Goal: Browse casually

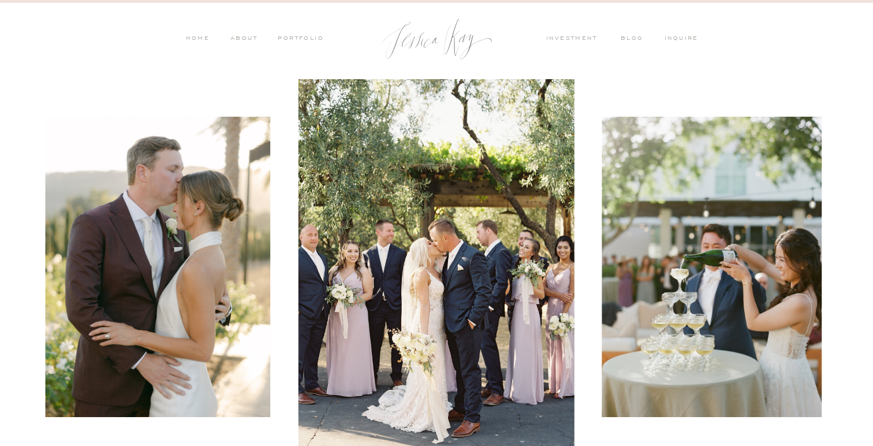
click at [293, 39] on nav "PORTFOLIO" at bounding box center [300, 39] width 48 height 10
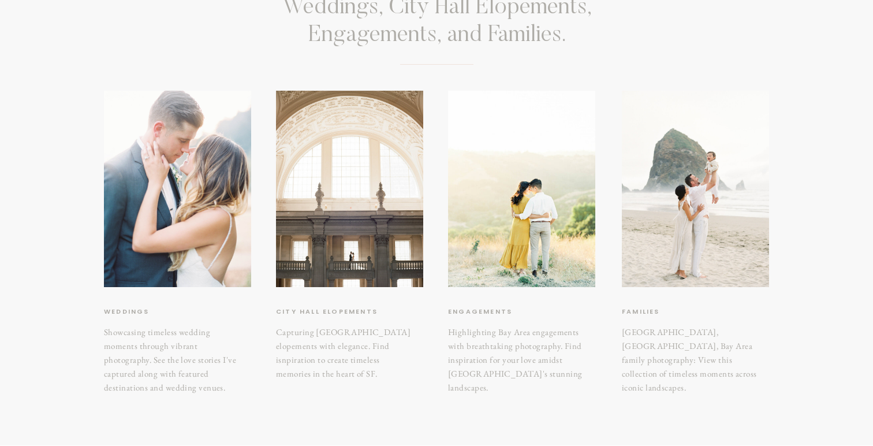
scroll to position [158, 0]
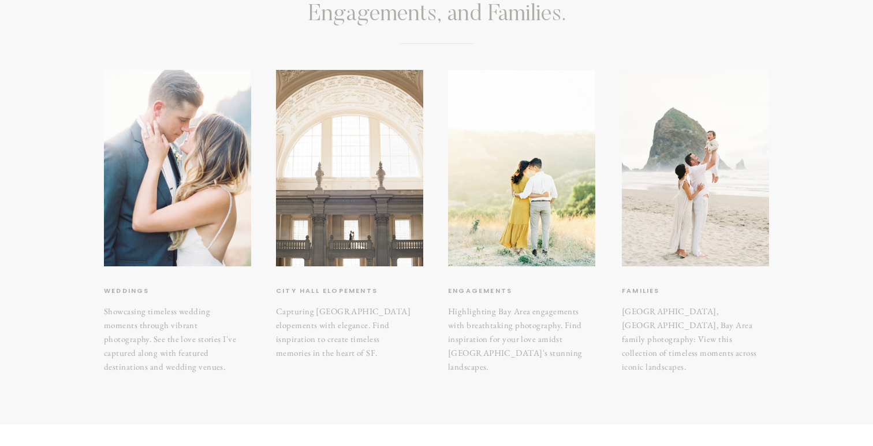
click at [367, 255] on div at bounding box center [349, 168] width 147 height 196
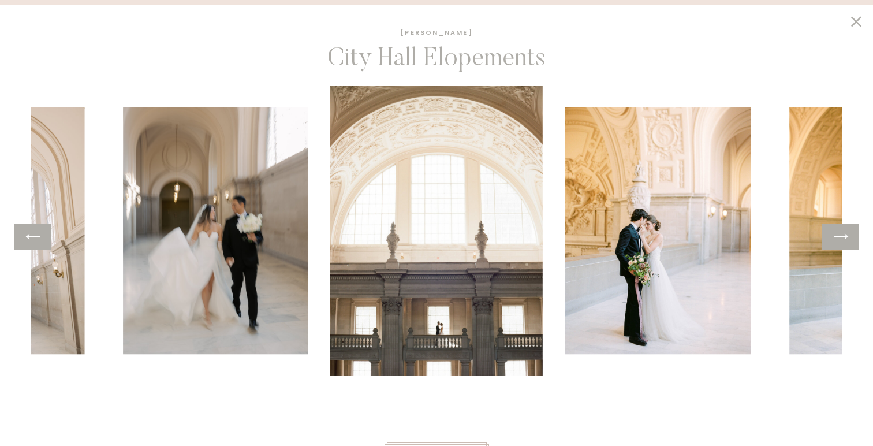
scroll to position [167, 0]
click at [850, 237] on div at bounding box center [840, 236] width 37 height 26
click at [526, 267] on img at bounding box center [436, 230] width 212 height 290
click at [482, 271] on img at bounding box center [436, 230] width 212 height 290
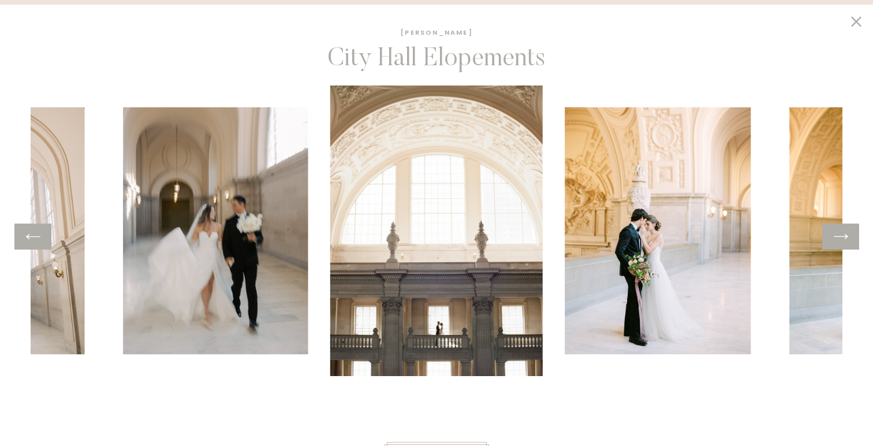
click at [482, 271] on img at bounding box center [436, 230] width 212 height 290
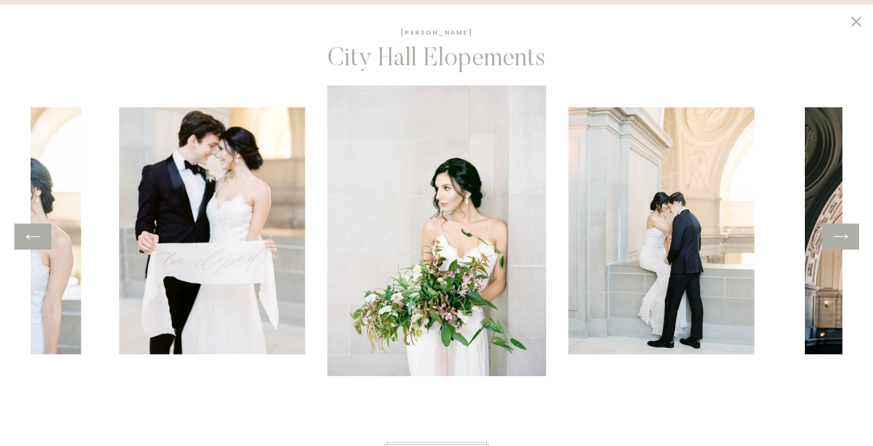
scroll to position [1713, 0]
click at [446, 38] on h1 "Jessica Kay" at bounding box center [437, 33] width 116 height 13
click at [447, 32] on h1 "Jessica Kay" at bounding box center [437, 33] width 116 height 13
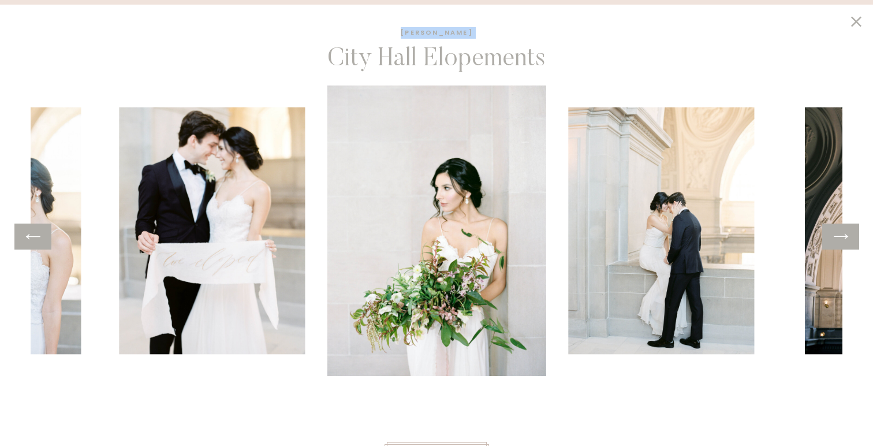
copy h1 "Jessica Kay"
